Goal: Complete application form

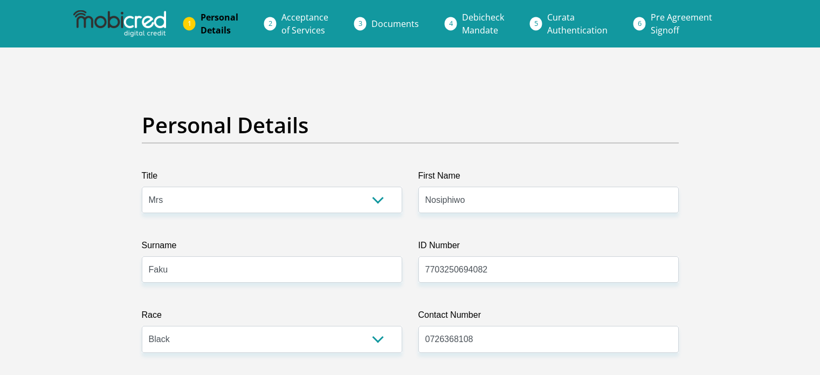
select select "Mrs"
select select "1"
select select "ZAF"
select select "xho"
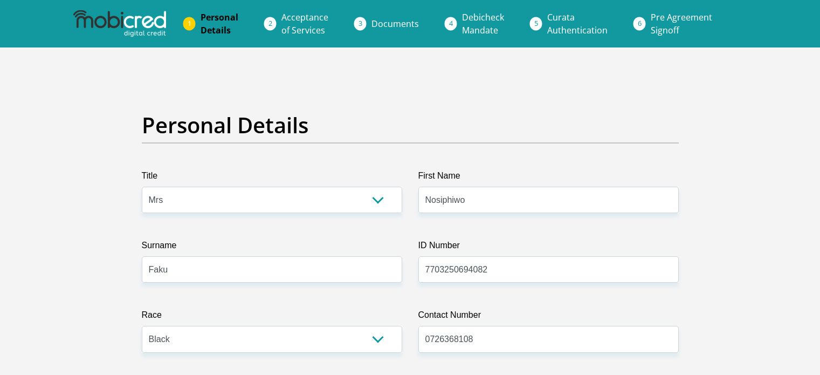
select select "5"
select select "Western Cape"
select select "5"
select select "Owned"
select select "77"
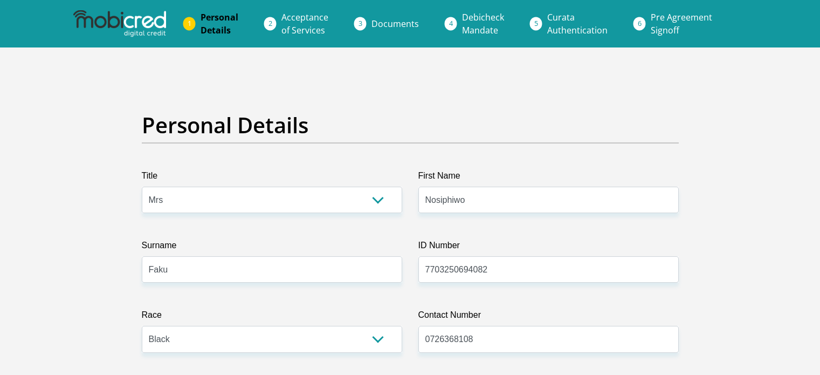
select select "Teacher"
select select "60"
select select "1"
select select "SAV"
select select "26"
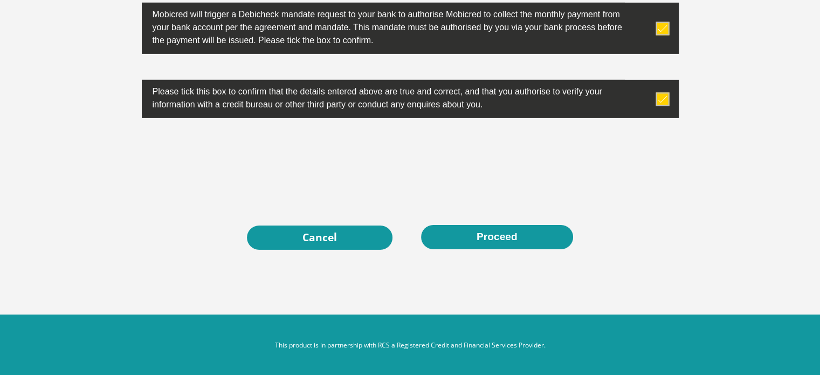
scroll to position [556, 0]
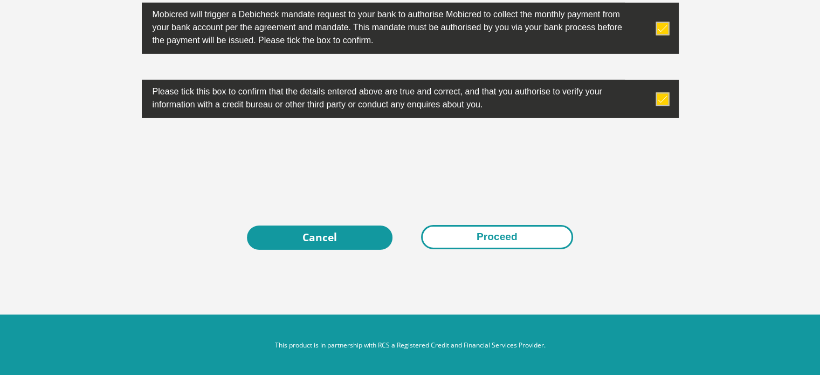
click at [448, 230] on button "Proceed" at bounding box center [497, 237] width 152 height 24
click at [481, 238] on button "Proceed" at bounding box center [497, 237] width 152 height 24
